Goal: Communication & Community: Answer question/provide support

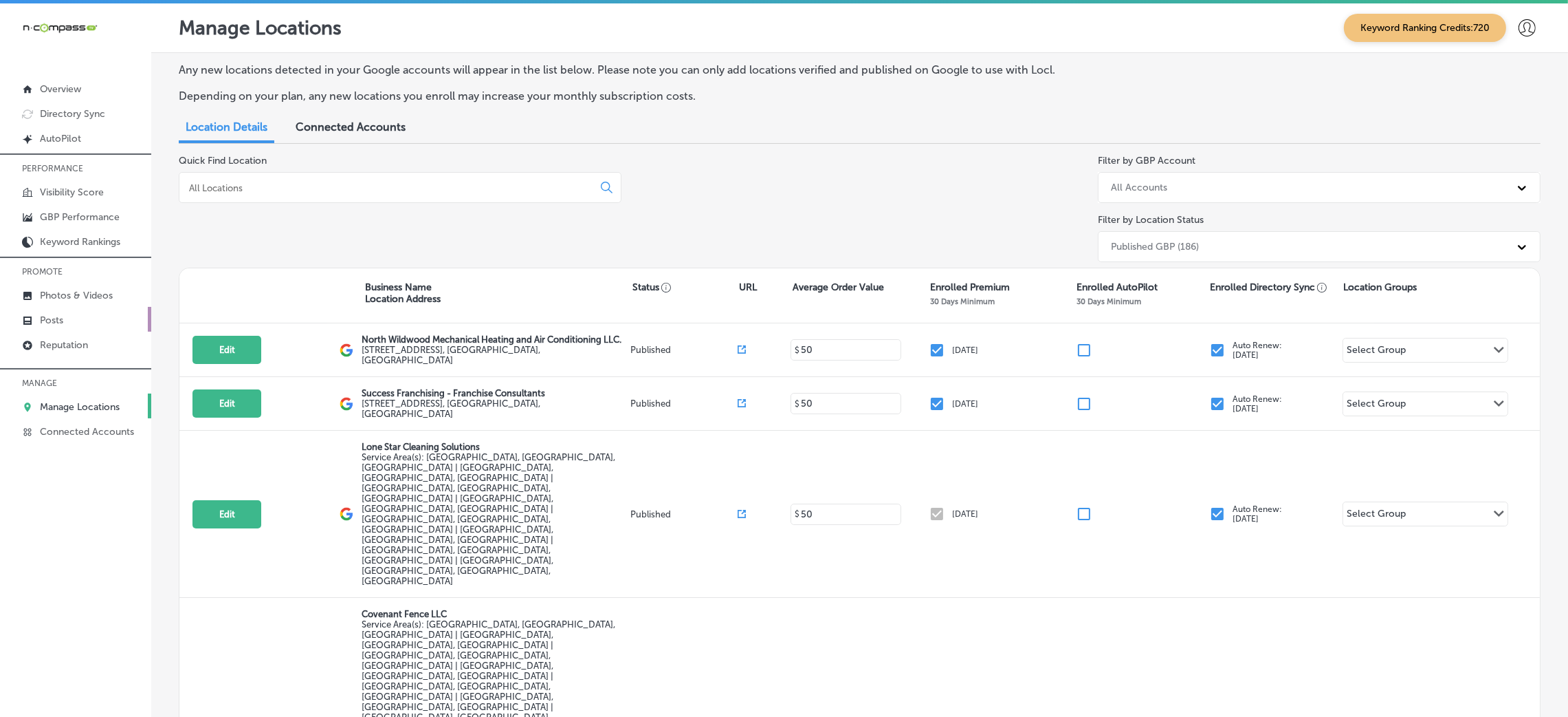
click at [64, 329] on link "Posts" at bounding box center [76, 319] width 151 height 25
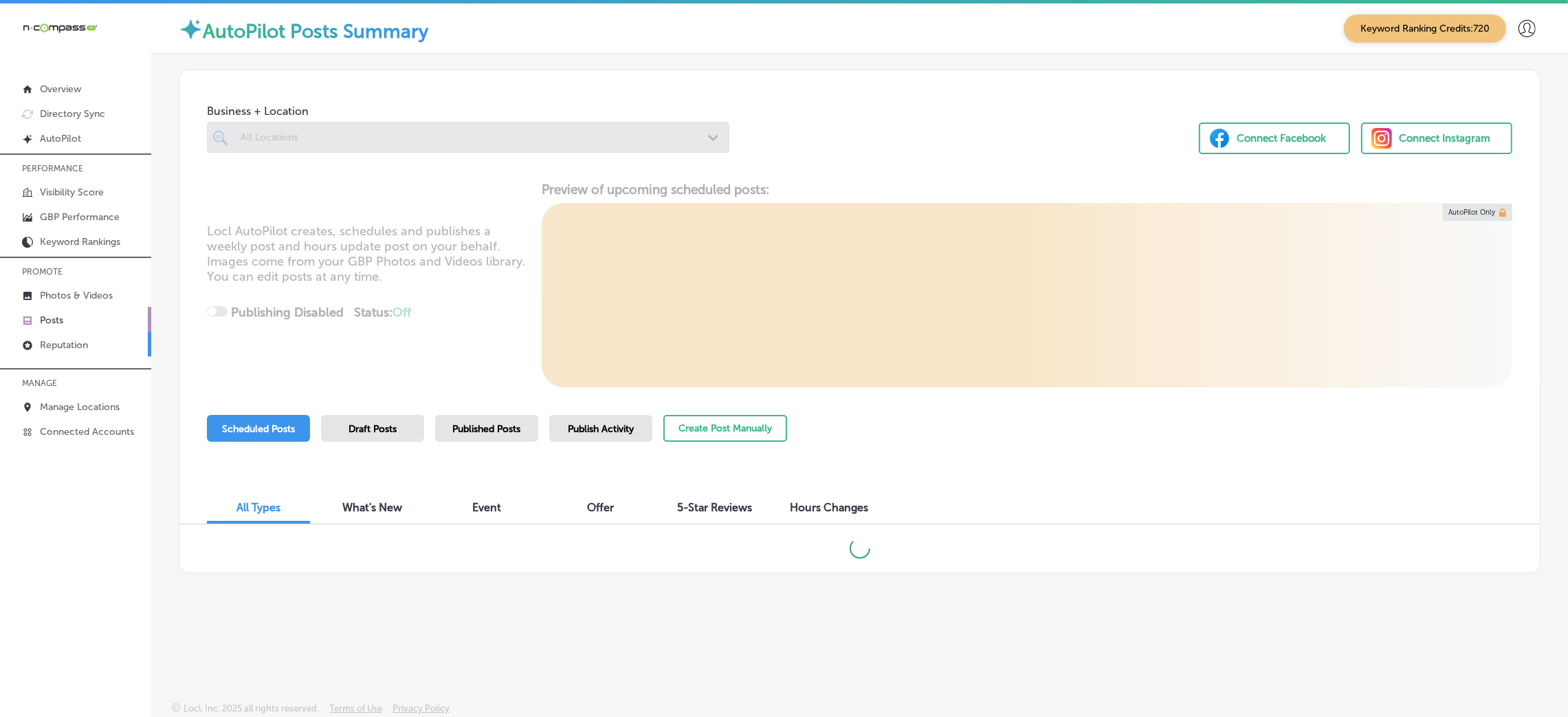
click at [61, 346] on p "Reputation" at bounding box center [64, 344] width 48 height 12
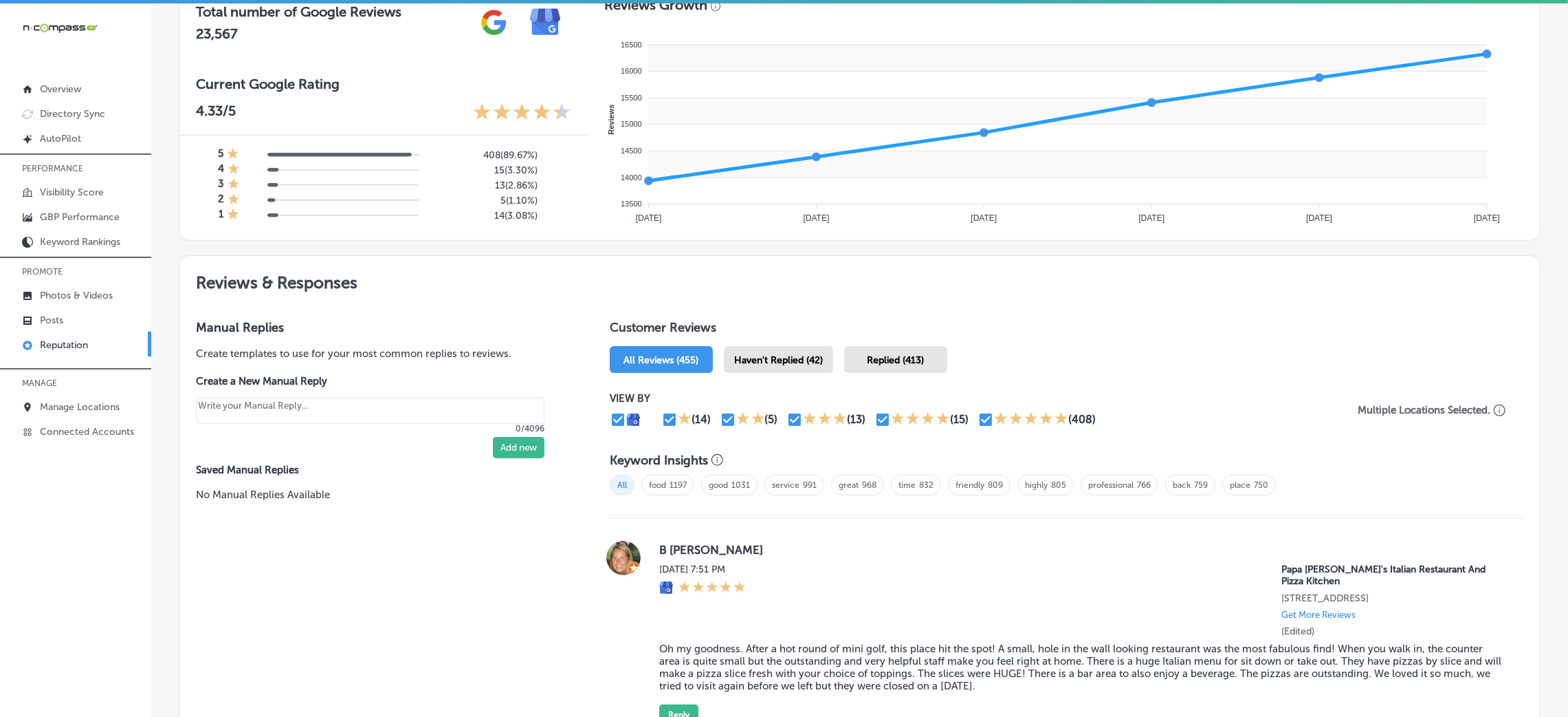
click at [737, 366] on div "Haven't Replied (42)" at bounding box center [779, 359] width 109 height 26
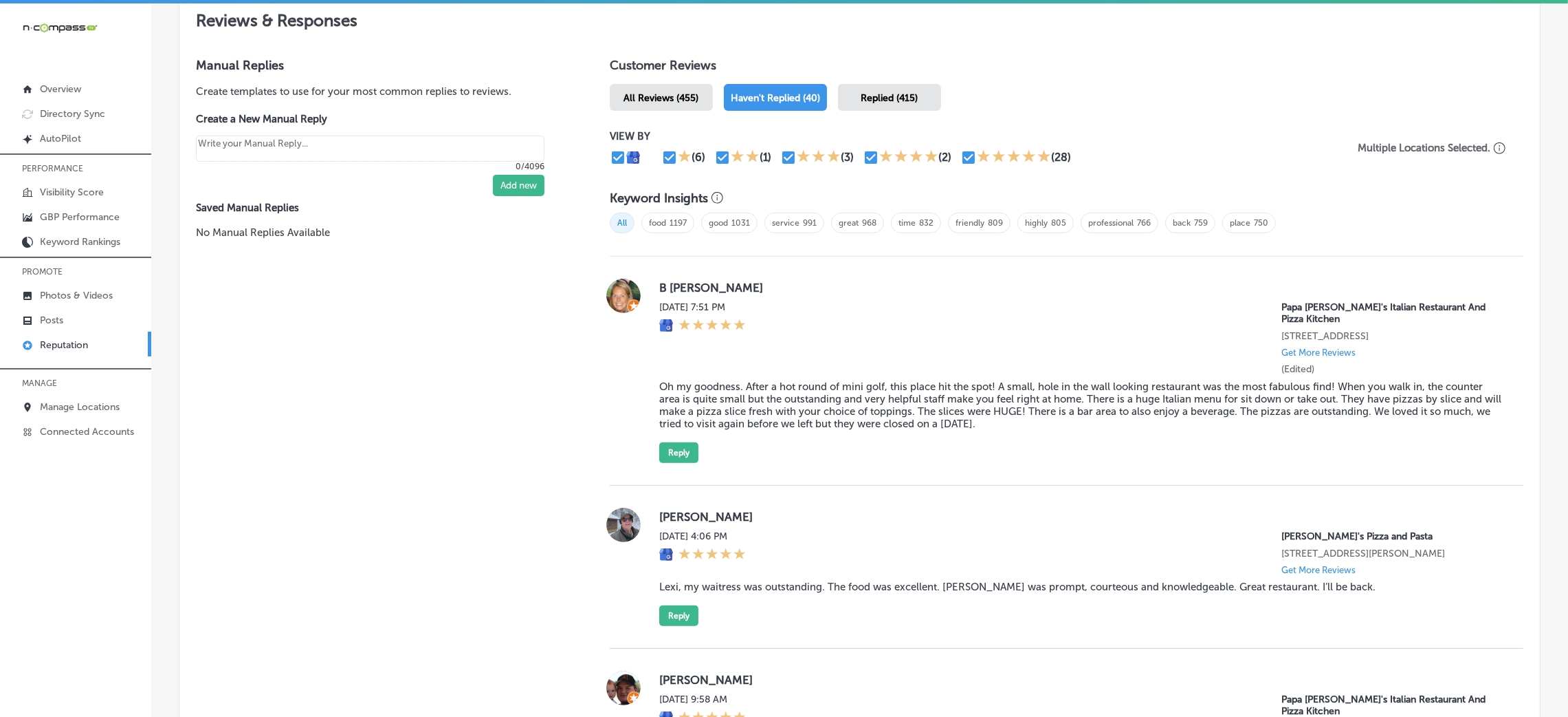
scroll to position [822, 0]
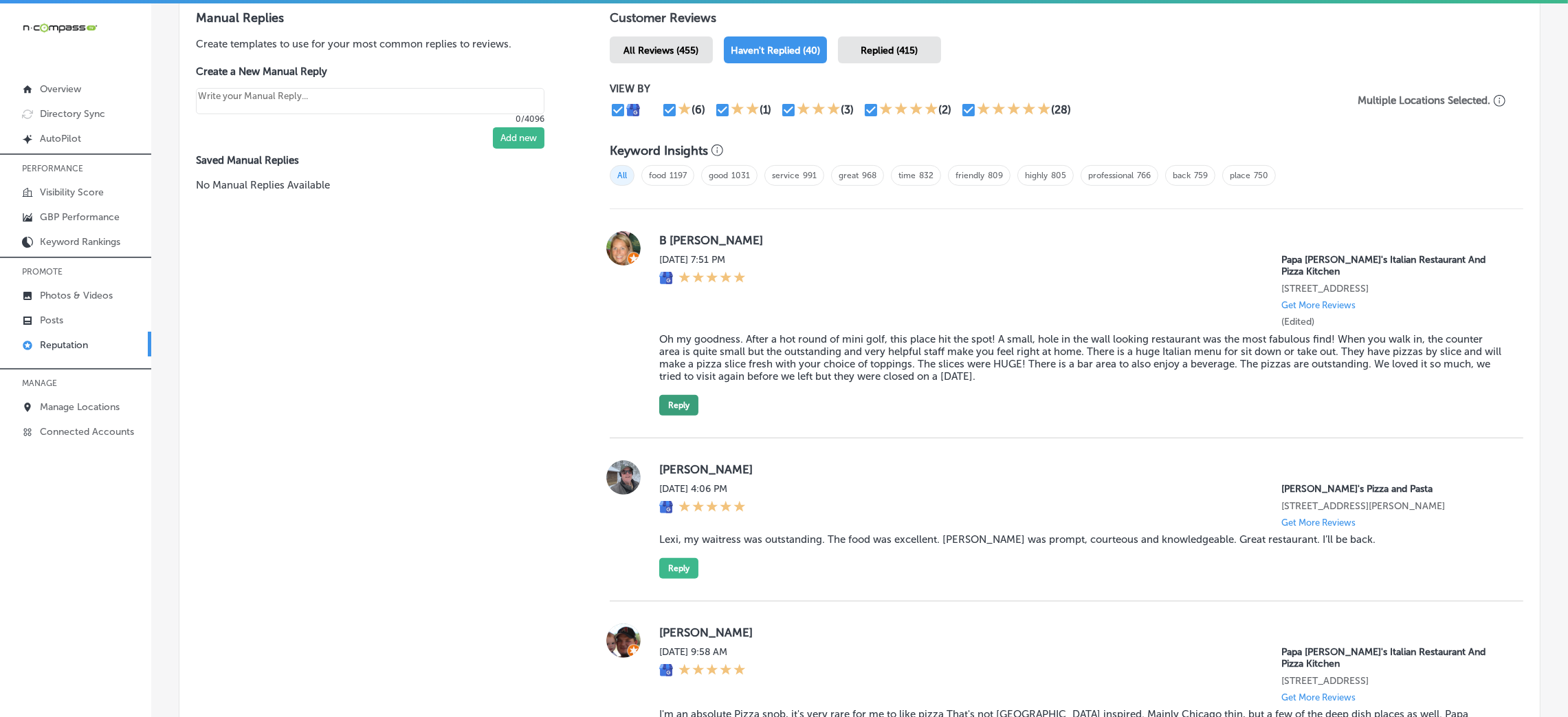
click at [688, 399] on button "Reply" at bounding box center [678, 405] width 39 height 21
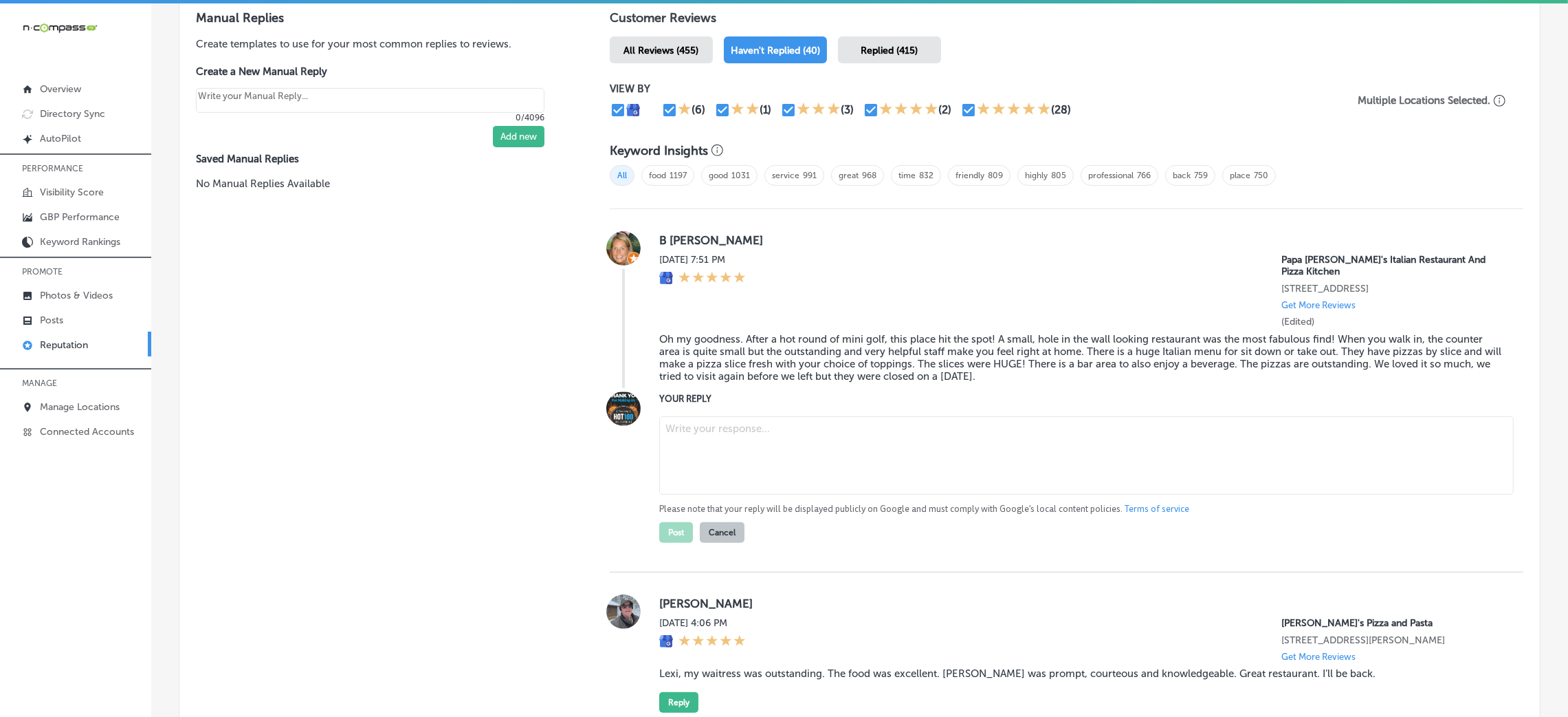
type textarea "x"
click at [659, 338] on blockquote "Oh my goodness. After a hot round of mini golf, this place hit the spot! A smal…" at bounding box center [1080, 357] width 842 height 49
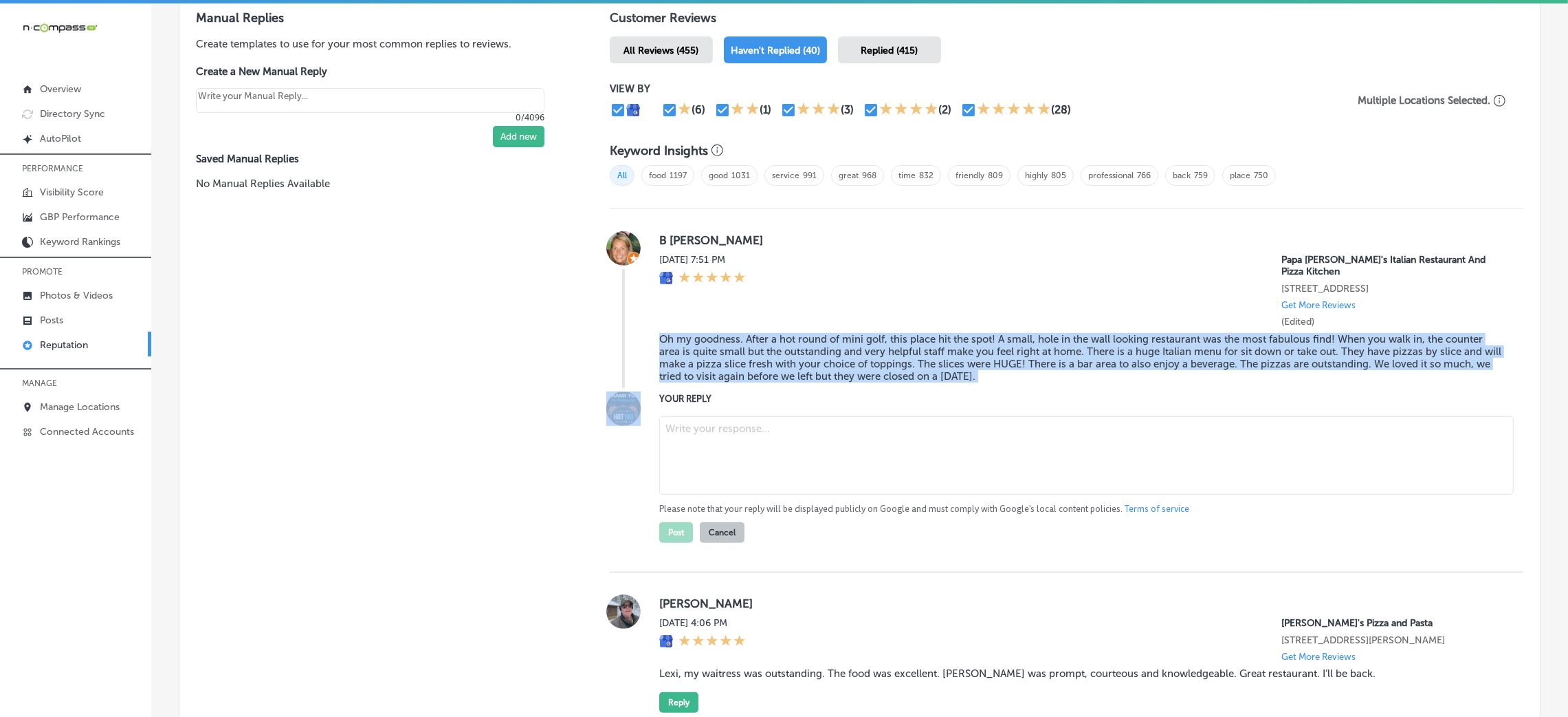
click at [659, 338] on blockquote "Oh my goodness. After a hot round of mini golf, this place hit the spot! A smal…" at bounding box center [1080, 357] width 842 height 49
copy blockquote "Oh my goodness. After a hot round of mini golf, this place hit the spot! A smal…"
